Goal: Transaction & Acquisition: Obtain resource

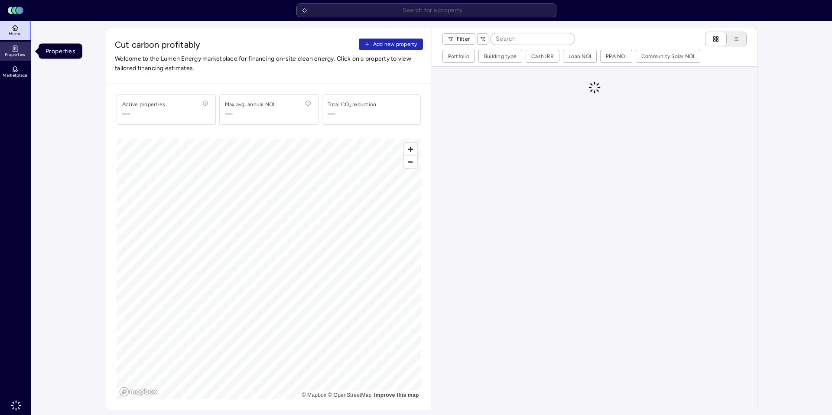
click at [12, 46] on icon at bounding box center [15, 48] width 7 height 7
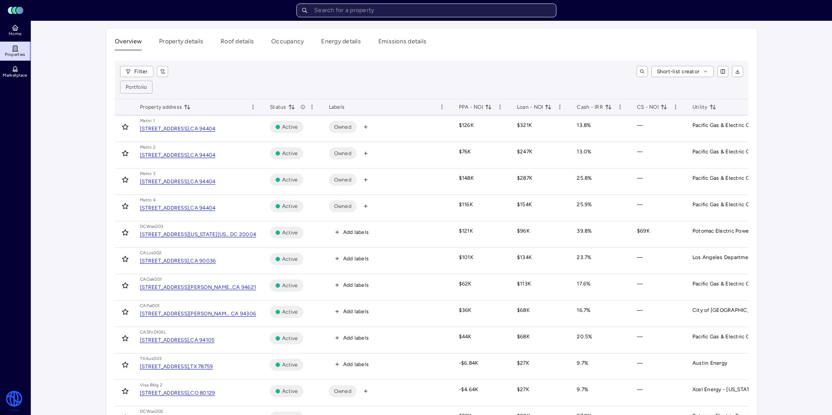
click at [433, 7] on input "text" at bounding box center [426, 10] width 260 height 14
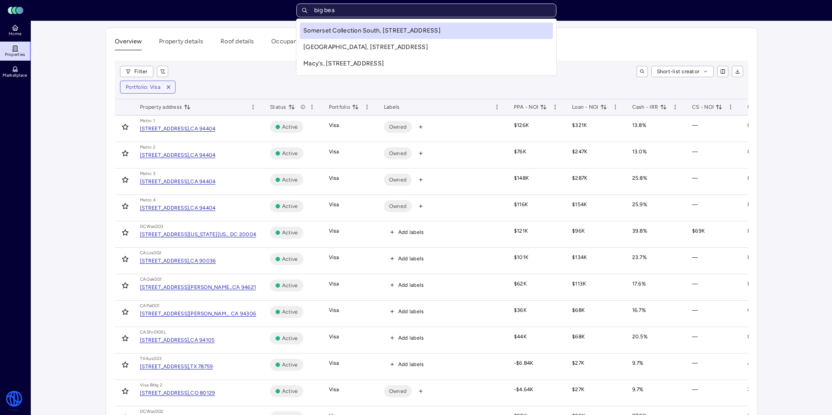
type input "big bear"
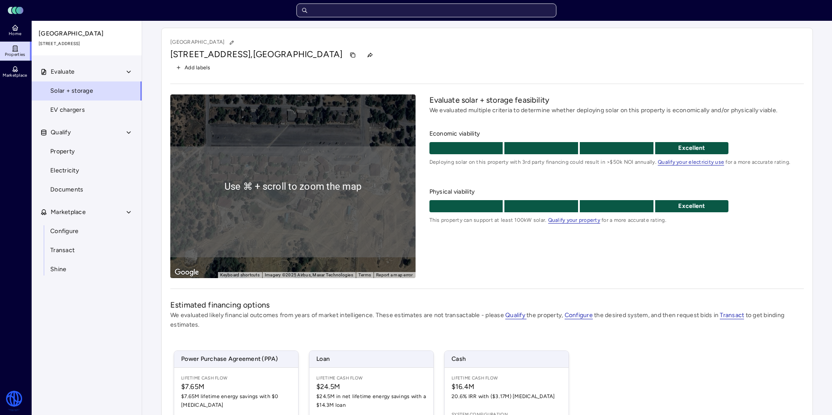
scroll to position [138, 0]
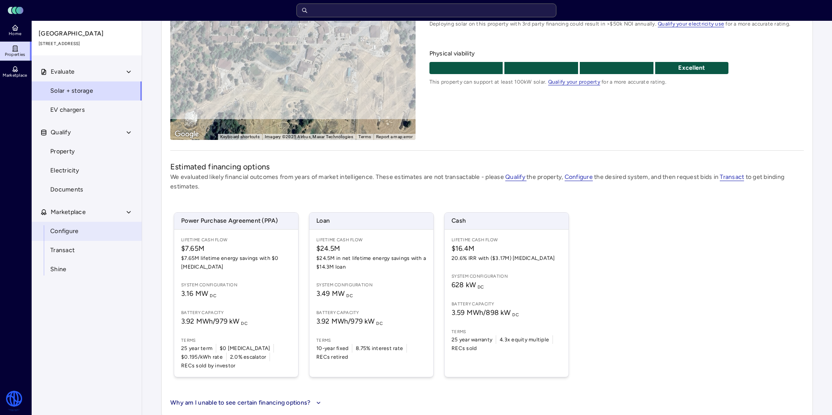
click at [101, 230] on link "Configure" at bounding box center [86, 231] width 111 height 19
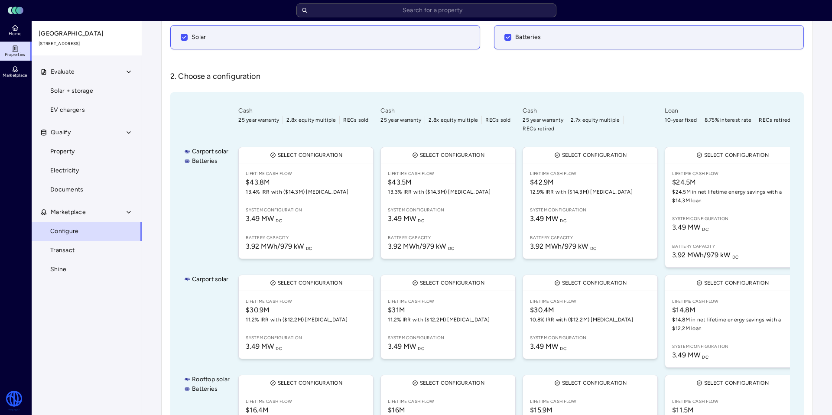
scroll to position [291, 0]
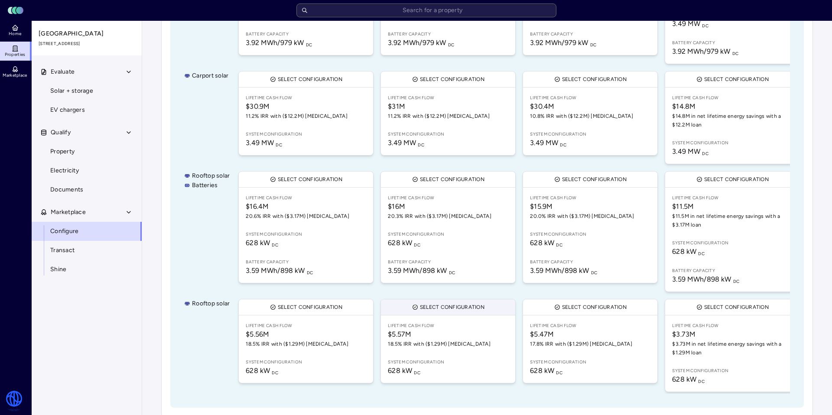
click at [465, 303] on span "Select configuration" at bounding box center [452, 307] width 65 height 9
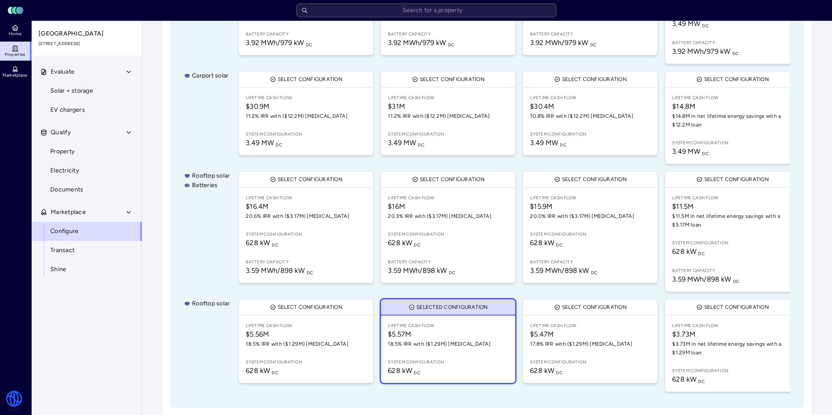
scroll to position [0, 0]
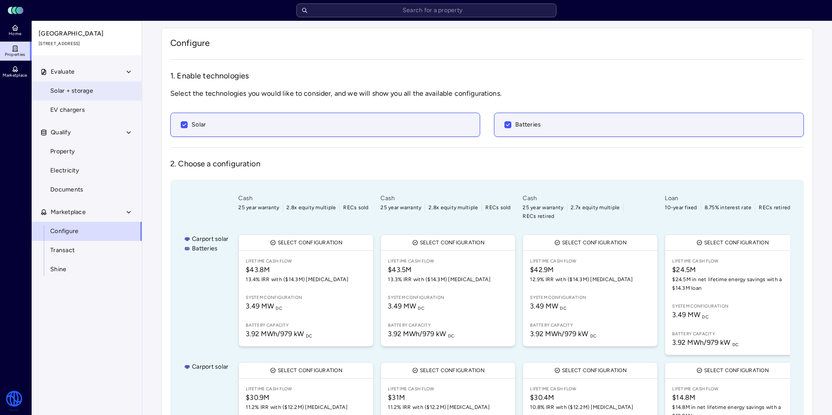
click at [76, 84] on link "Solar + storage" at bounding box center [86, 90] width 111 height 19
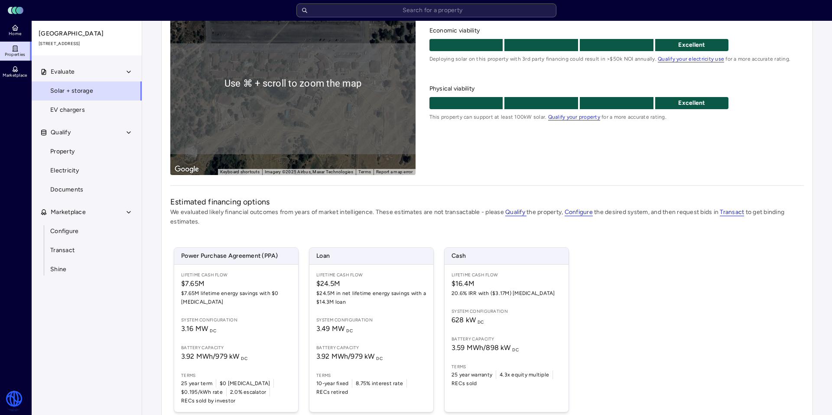
scroll to position [138, 0]
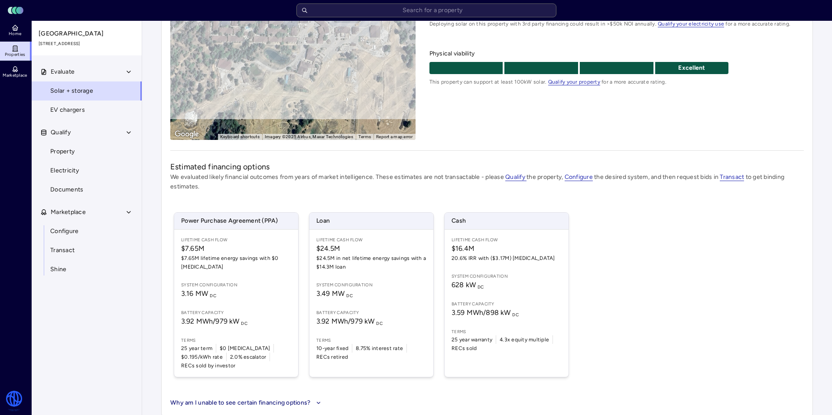
click at [307, 398] on button "Why am I unable to see certain financing options?" at bounding box center [246, 403] width 153 height 10
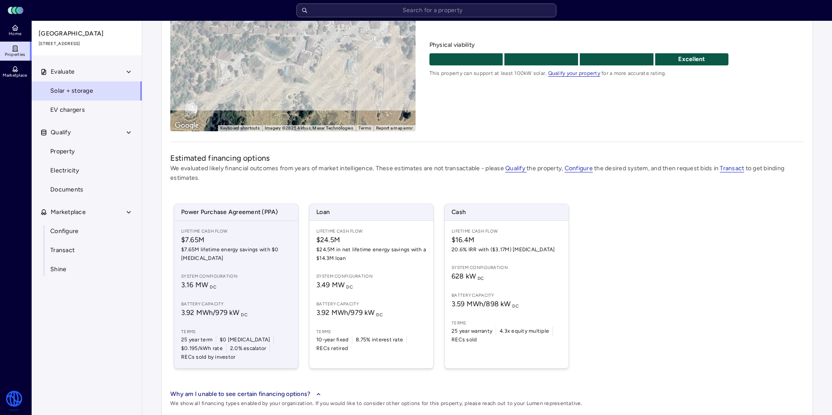
scroll to position [61, 0]
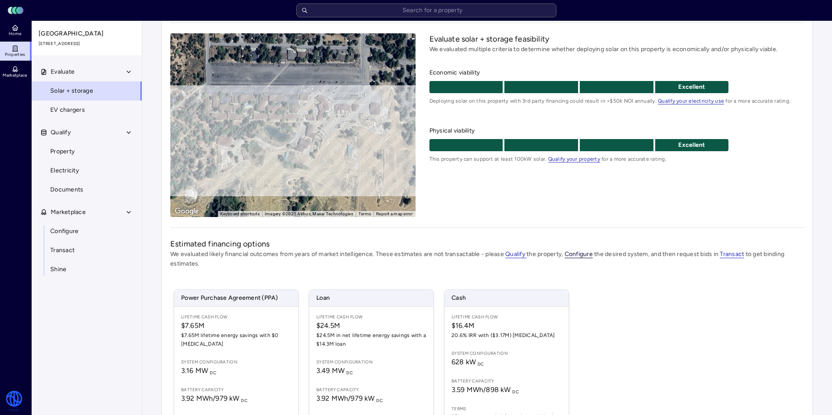
click at [579, 253] on span "Configure" at bounding box center [578, 254] width 28 height 8
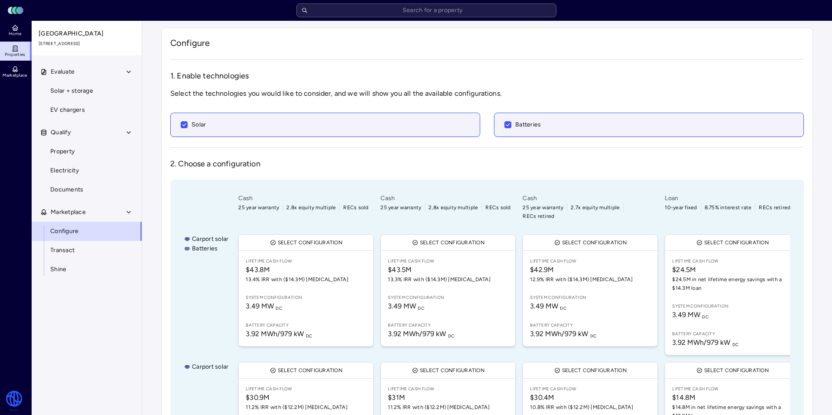
drag, startPoint x: 404, startPoint y: 126, endPoint x: 415, endPoint y: 126, distance: 11.3
click at [405, 126] on div "Solar" at bounding box center [325, 125] width 288 height 10
click at [188, 126] on button "Solar" at bounding box center [184, 124] width 7 height 7
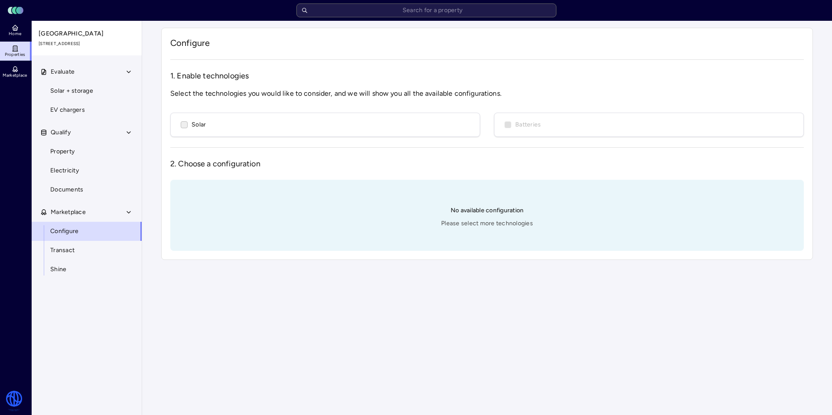
click at [428, 123] on div "Solar" at bounding box center [325, 125] width 288 height 10
click at [188, 123] on button "Solar" at bounding box center [184, 124] width 7 height 7
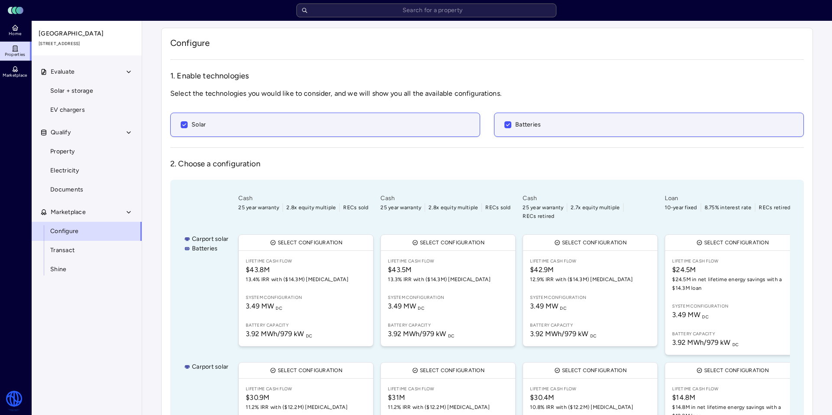
click at [515, 122] on span "Batteries" at bounding box center [528, 125] width 26 height 10
click at [511, 122] on button "Batteries" at bounding box center [507, 124] width 7 height 7
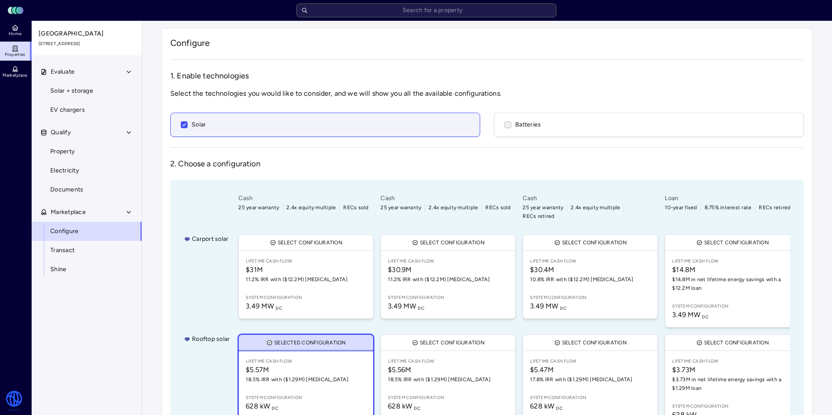
scroll to position [36, 0]
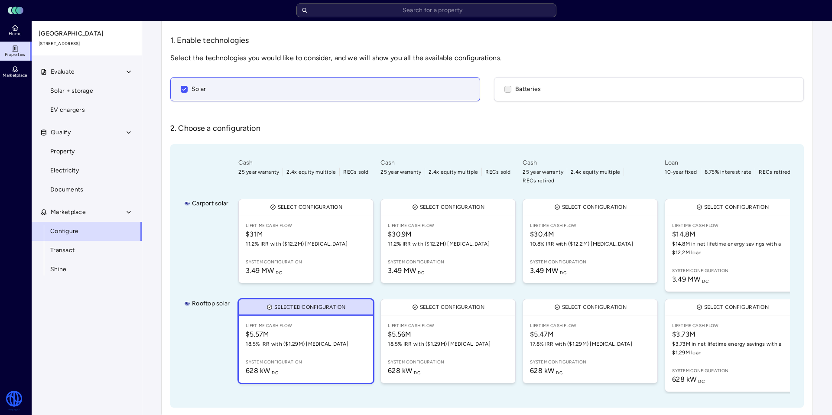
click at [551, 99] on label "Batteries" at bounding box center [649, 89] width 310 height 24
click at [511, 93] on button "Batteries" at bounding box center [507, 89] width 7 height 7
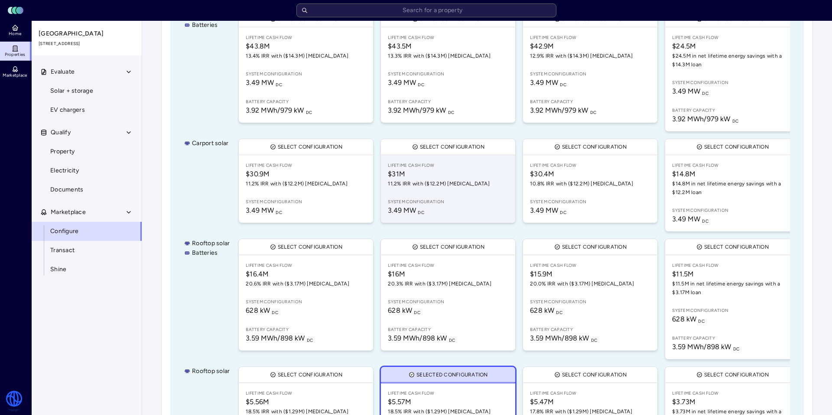
scroll to position [291, 0]
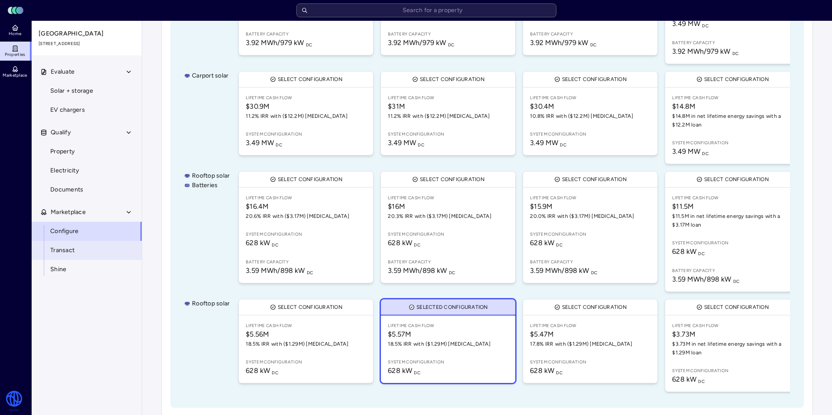
click at [63, 247] on span "Transact" at bounding box center [62, 251] width 24 height 10
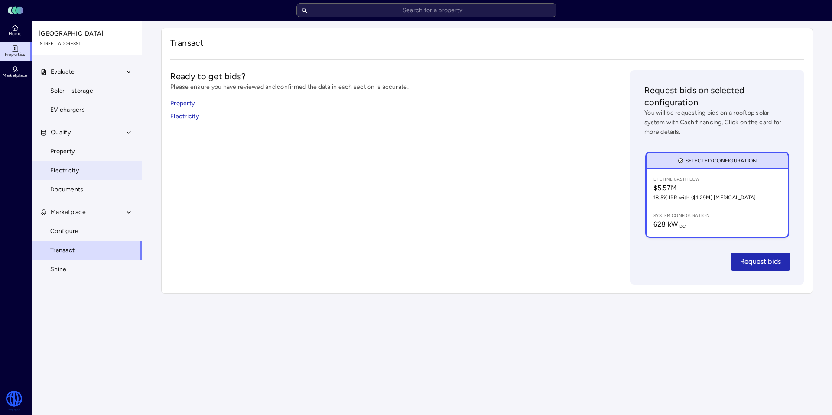
click at [120, 175] on link "Electricity" at bounding box center [86, 170] width 111 height 19
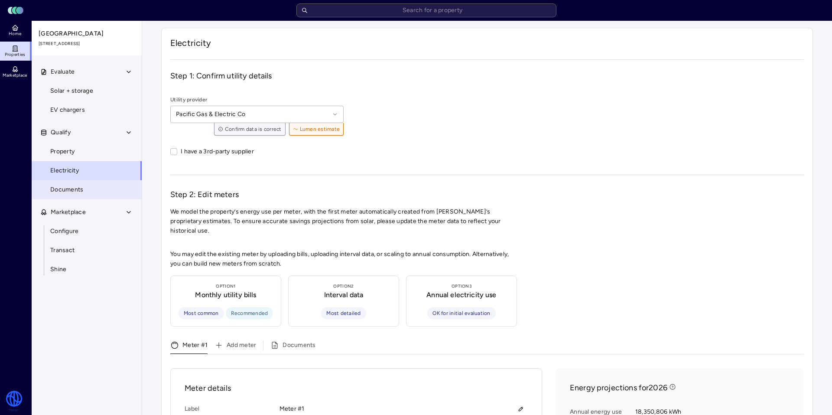
click at [98, 193] on link "Documents" at bounding box center [86, 189] width 111 height 19
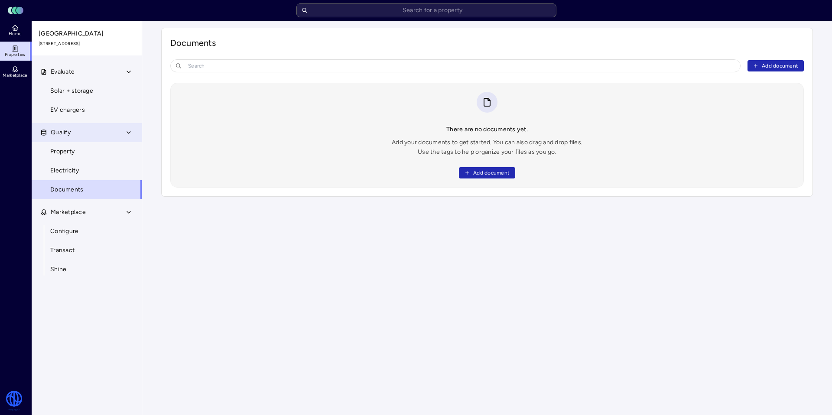
click at [84, 139] on button "Qualify" at bounding box center [87, 132] width 111 height 19
click at [90, 141] on button "Qualify" at bounding box center [87, 132] width 111 height 19
